Goal: Find specific page/section: Find specific page/section

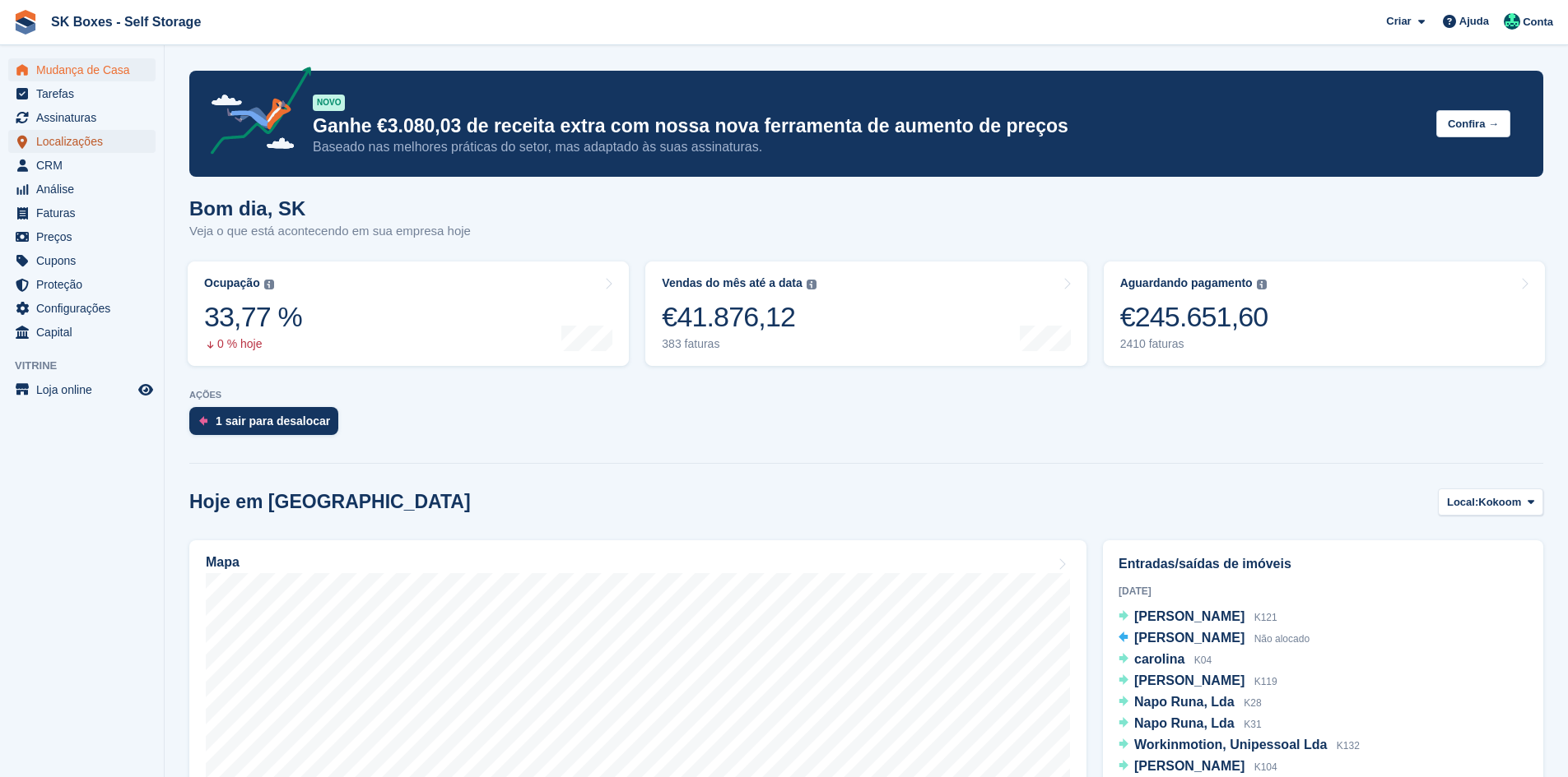
click at [86, 138] on span "Localizações" at bounding box center [85, 142] width 98 height 23
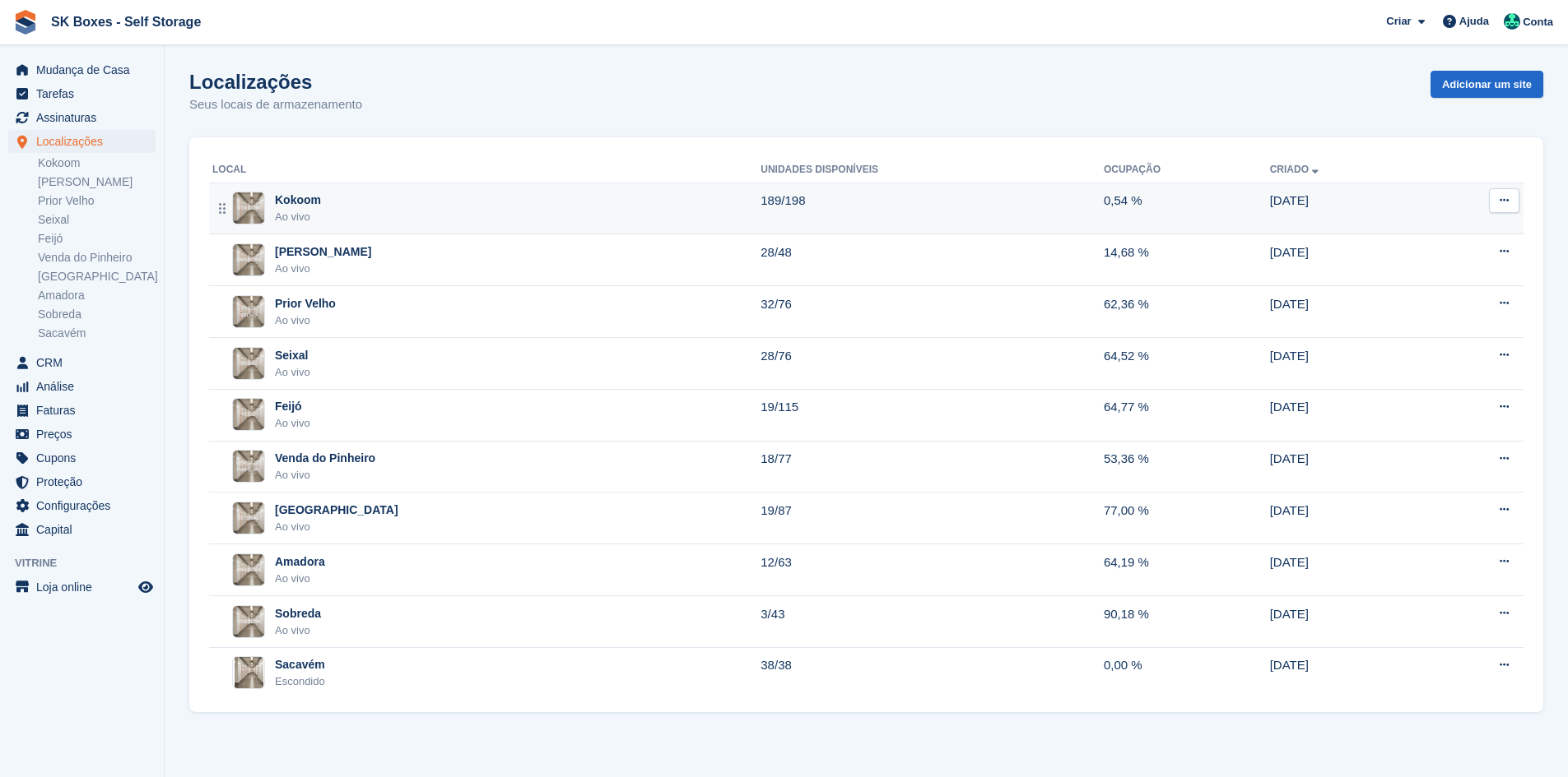
click at [439, 203] on div "Kokoom Ao vivo" at bounding box center [485, 208] width 548 height 33
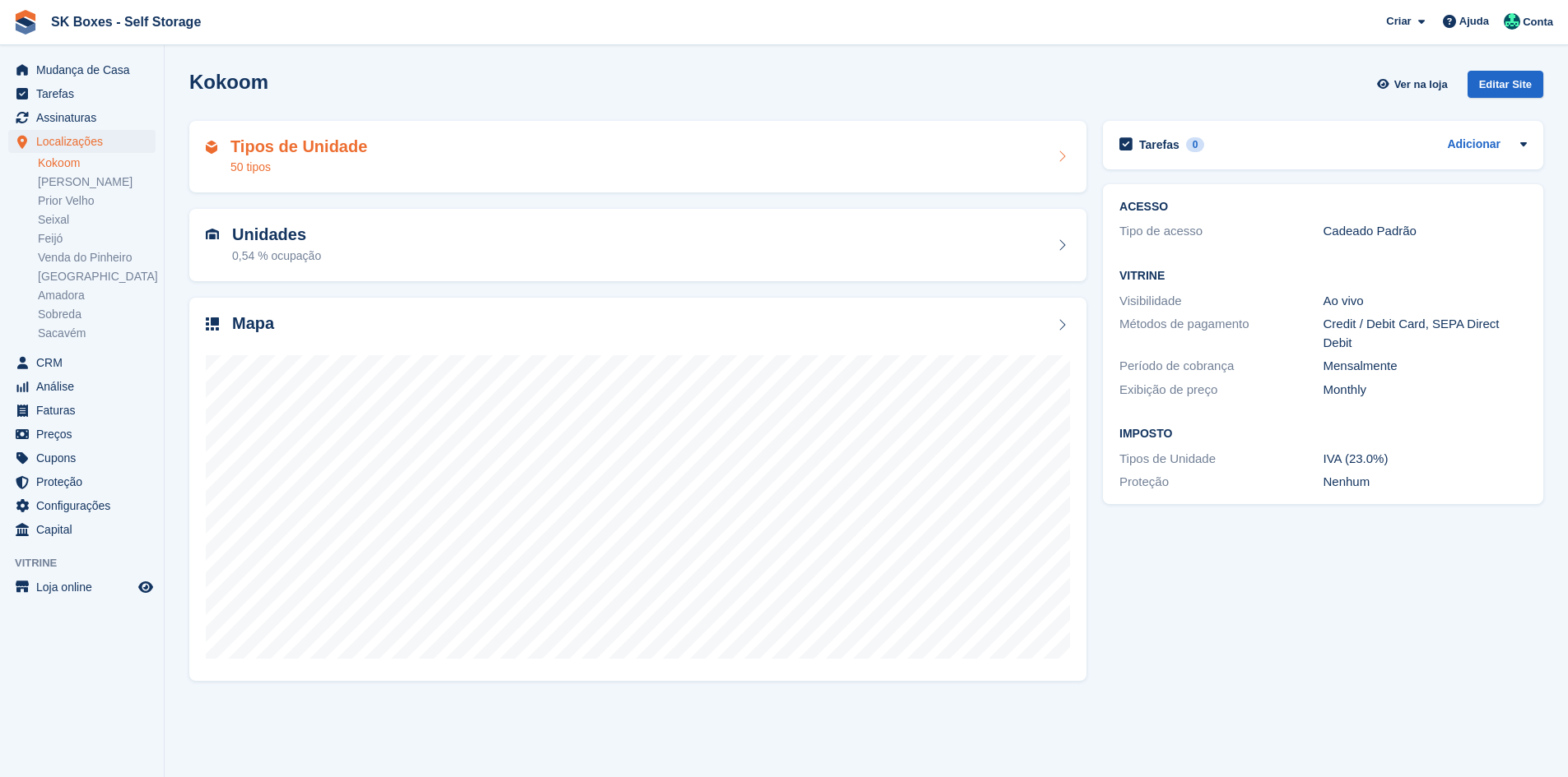
click at [413, 170] on div "Tipos de Unidade 50 tipos" at bounding box center [638, 156] width 864 height 40
